Goal: Information Seeking & Learning: Check status

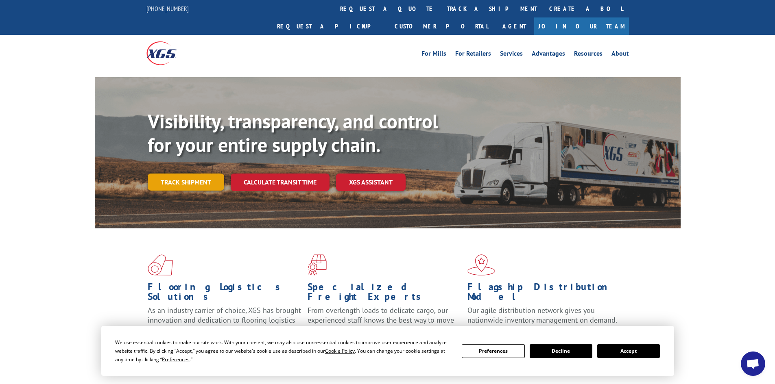
click at [185, 174] on link "Track shipment" at bounding box center [186, 182] width 76 height 17
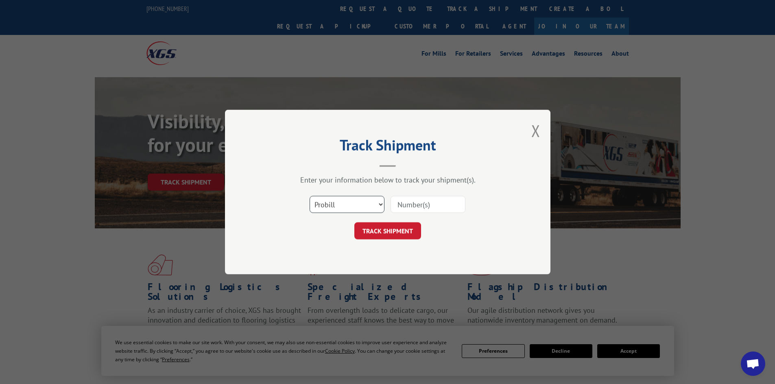
click at [358, 205] on select "Select category... Probill BOL PO" at bounding box center [347, 204] width 75 height 17
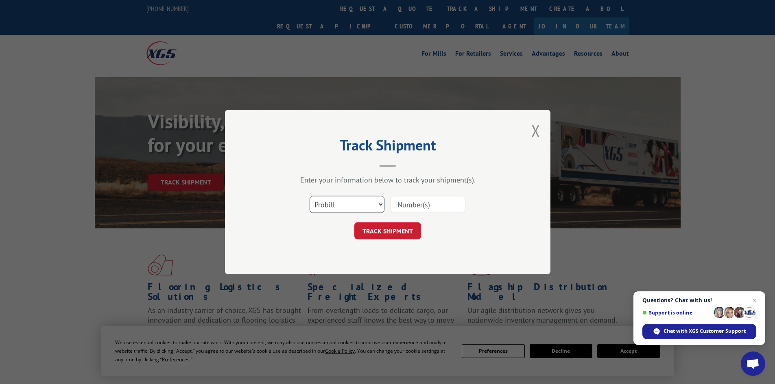
select select "bol"
click at [310, 196] on select "Select category... Probill BOL PO" at bounding box center [347, 204] width 75 height 17
click at [402, 209] on input at bounding box center [427, 204] width 75 height 17
type input "0915440"
click at [394, 237] on button "TRACK SHIPMENT" at bounding box center [387, 230] width 67 height 17
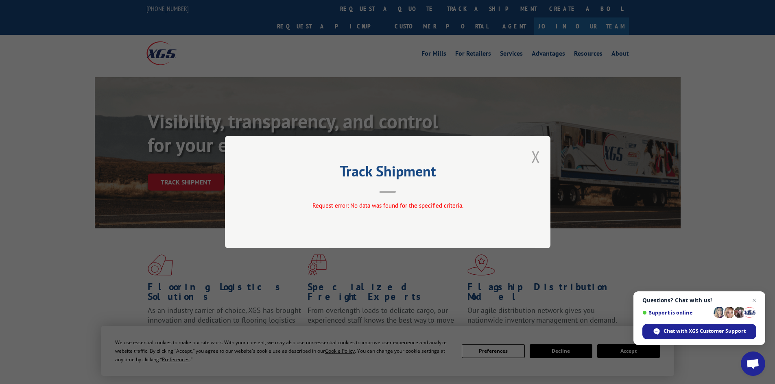
click at [533, 161] on button "Close modal" at bounding box center [535, 157] width 9 height 22
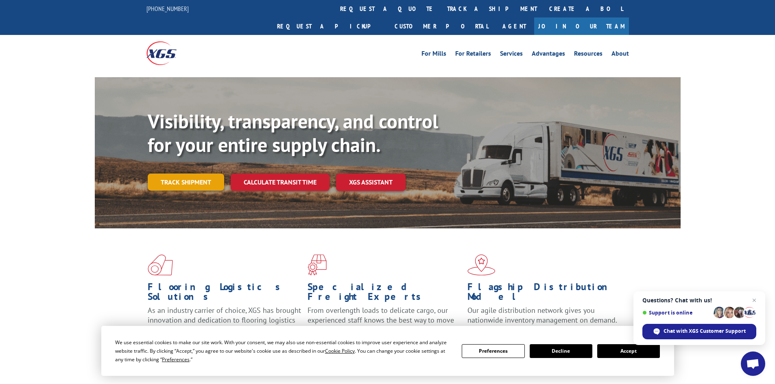
click at [180, 174] on link "Track shipment" at bounding box center [186, 182] width 76 height 17
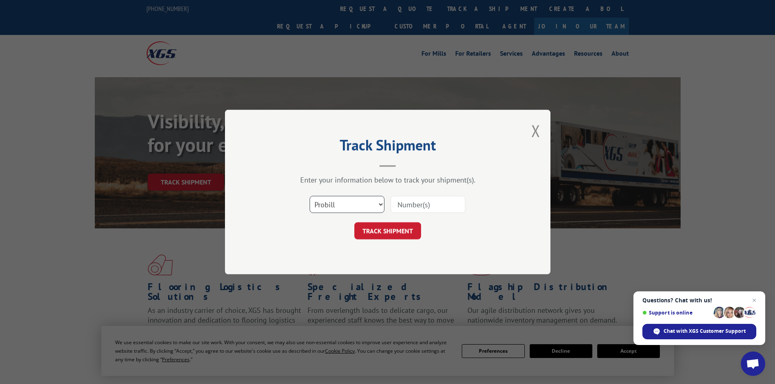
click at [358, 203] on select "Select category... Probill BOL PO" at bounding box center [347, 204] width 75 height 17
select select "bol"
click at [310, 196] on select "Select category... Probill BOL PO" at bounding box center [347, 204] width 75 height 17
click at [401, 203] on input at bounding box center [427, 204] width 75 height 17
type input "915440"
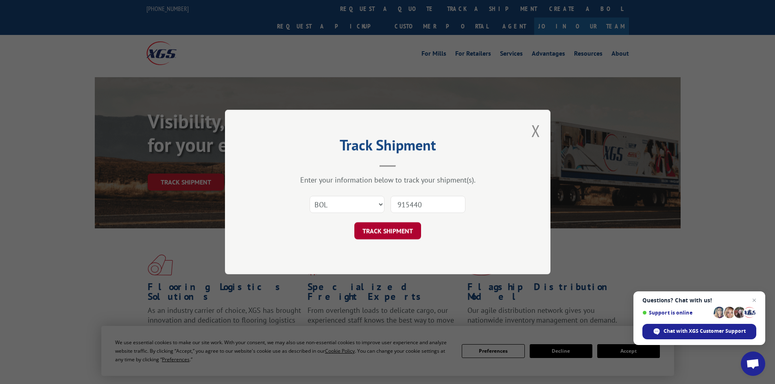
click at [393, 228] on button "TRACK SHIPMENT" at bounding box center [387, 230] width 67 height 17
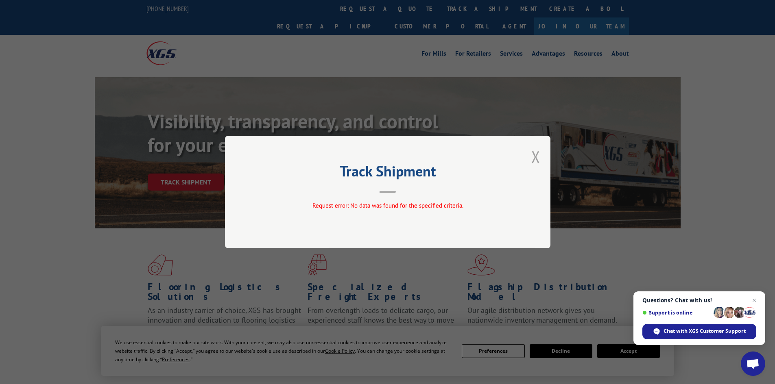
click at [536, 164] on button "Close modal" at bounding box center [535, 157] width 9 height 22
